Goal: Book appointment/travel/reservation

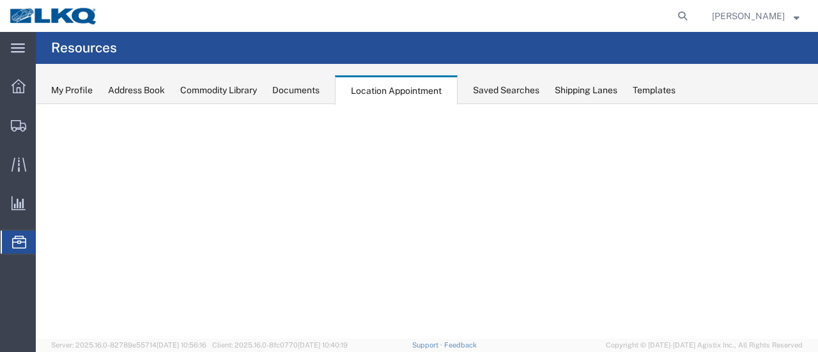
select select "28716"
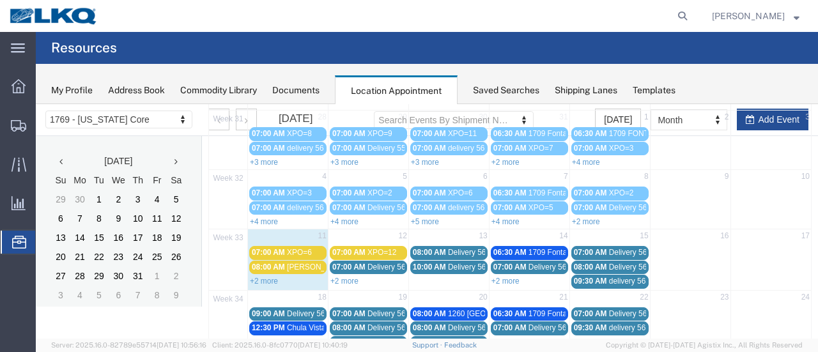
scroll to position [82, 0]
click at [272, 252] on span "07:00 AM" at bounding box center [268, 252] width 33 height 9
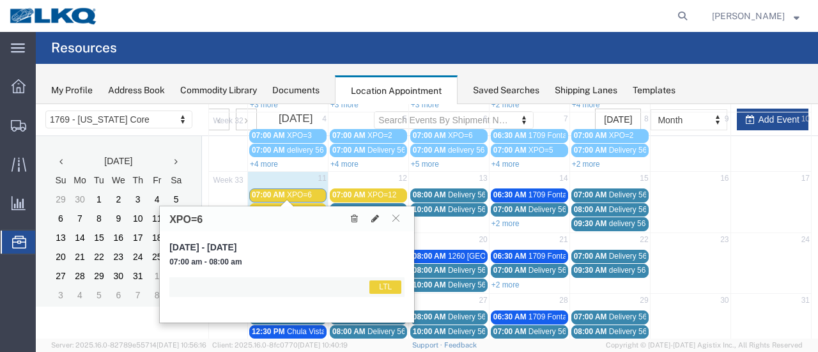
scroll to position [210, 0]
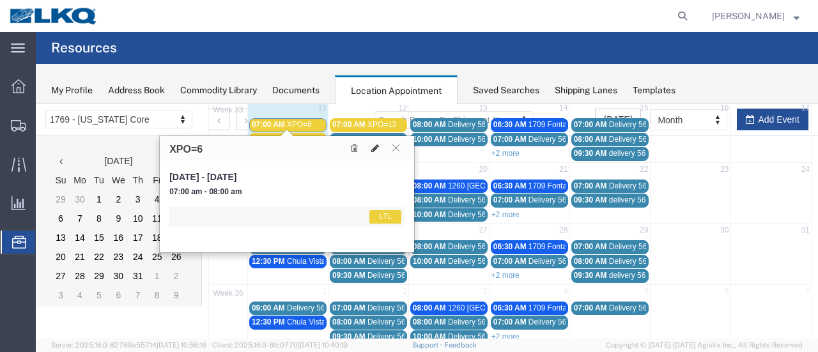
click at [376, 150] on icon at bounding box center [375, 148] width 8 height 9
select select "1"
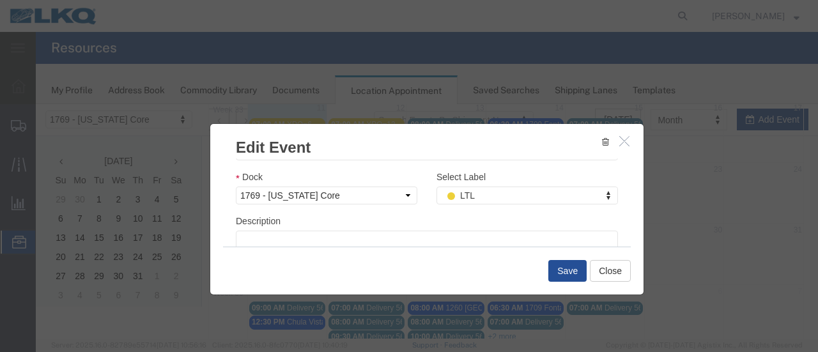
scroll to position [192, 0]
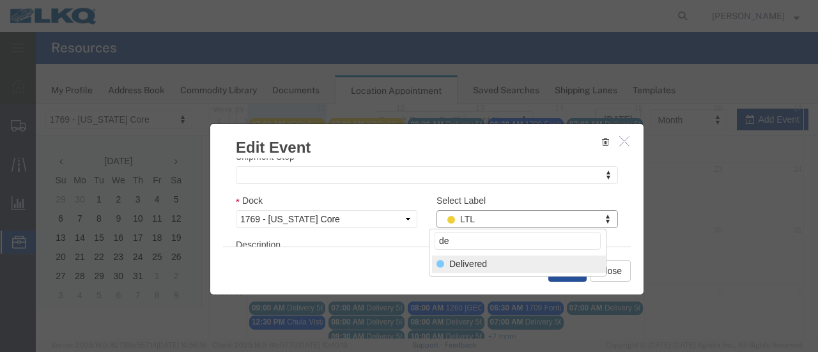
type input "de"
select select "40"
click at [558, 268] on button "Save" at bounding box center [567, 271] width 38 height 22
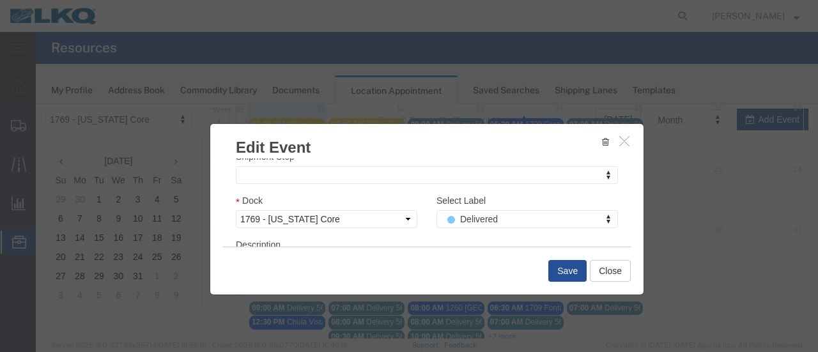
click at [567, 273] on div at bounding box center [427, 221] width 782 height 234
click at [599, 270] on div at bounding box center [427, 221] width 782 height 234
click at [446, 276] on div at bounding box center [427, 221] width 782 height 234
click at [525, 333] on div at bounding box center [427, 221] width 782 height 234
click at [560, 270] on div at bounding box center [427, 221] width 782 height 234
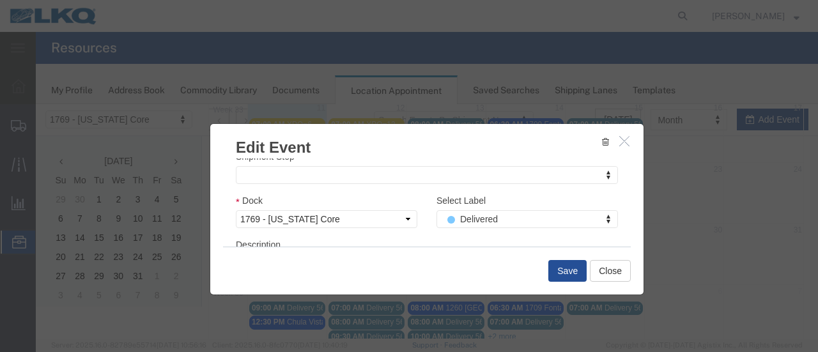
click at [556, 269] on div at bounding box center [427, 221] width 782 height 234
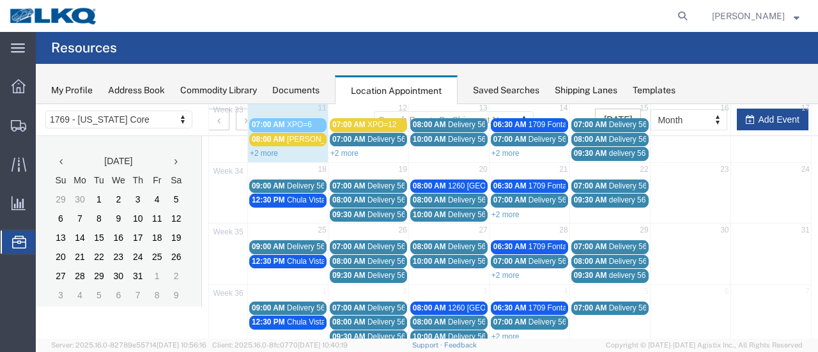
scroll to position [82, 0]
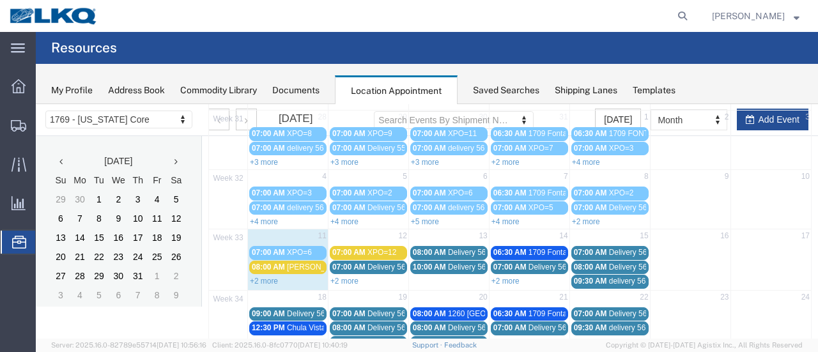
click at [287, 266] on span "[PERSON_NAME]=2" at bounding box center [322, 267] width 71 height 9
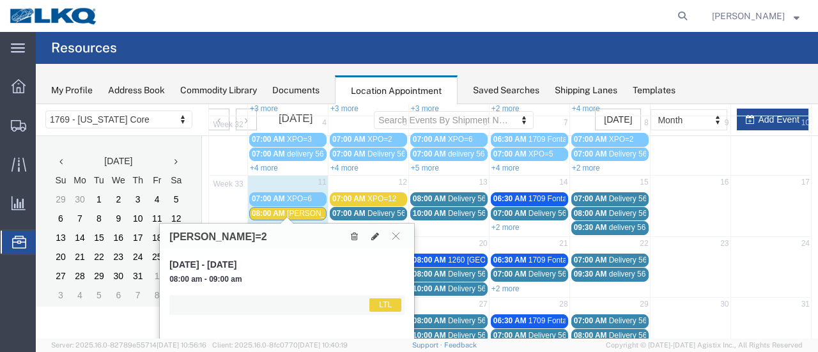
scroll to position [210, 0]
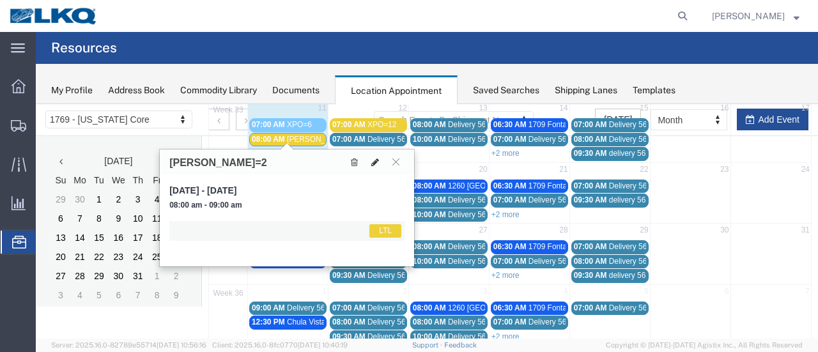
click at [375, 160] on icon at bounding box center [375, 162] width 8 height 9
select select "1"
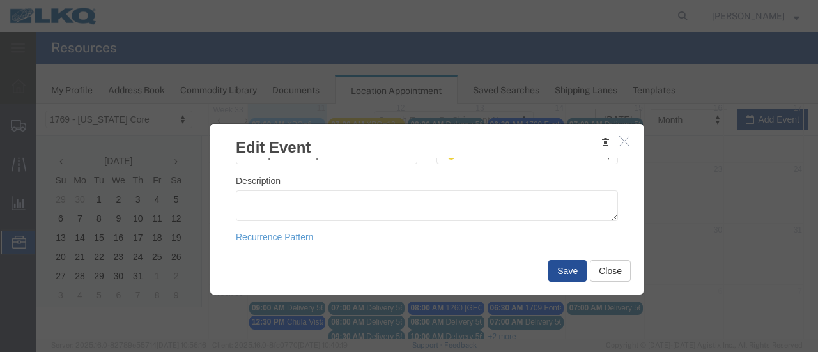
scroll to position [192, 0]
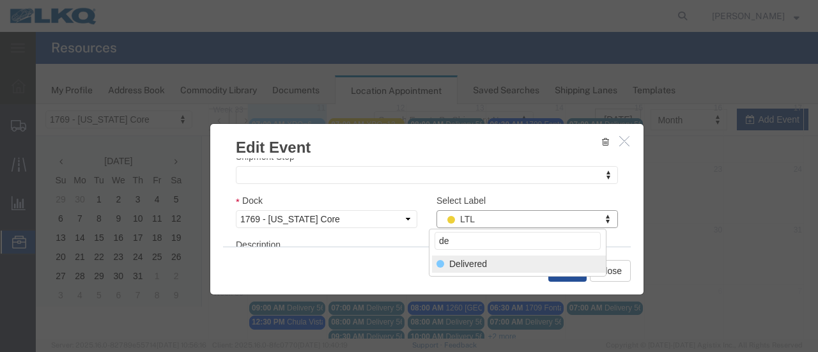
type input "de"
select select "40"
click at [567, 271] on button "Save" at bounding box center [567, 271] width 38 height 22
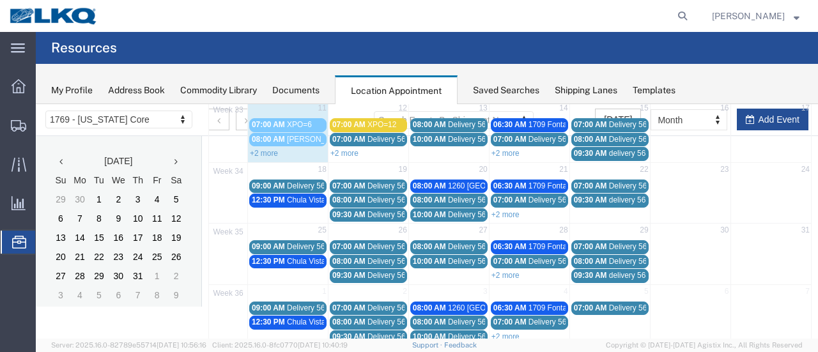
scroll to position [82, 0]
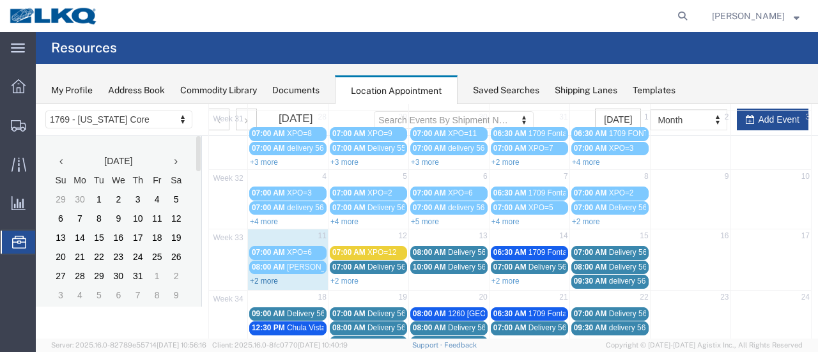
click at [268, 278] on link "+2 more" at bounding box center [264, 281] width 28 height 9
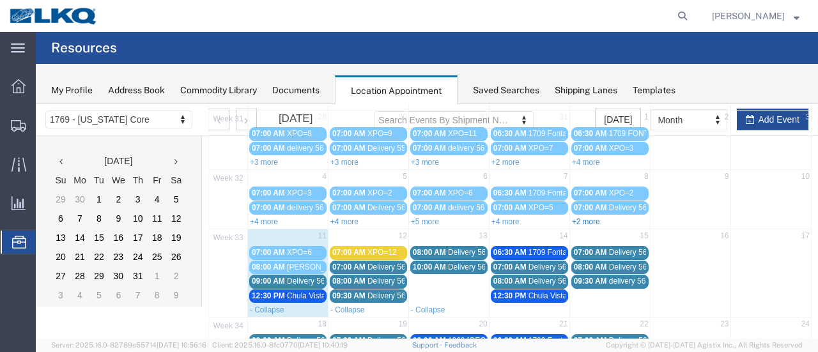
click at [580, 218] on link "+2 more" at bounding box center [586, 221] width 28 height 9
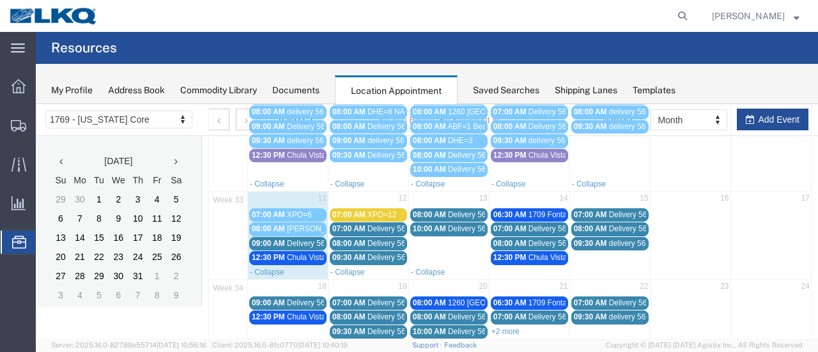
scroll to position [317, 0]
